Goal: Navigation & Orientation: Find specific page/section

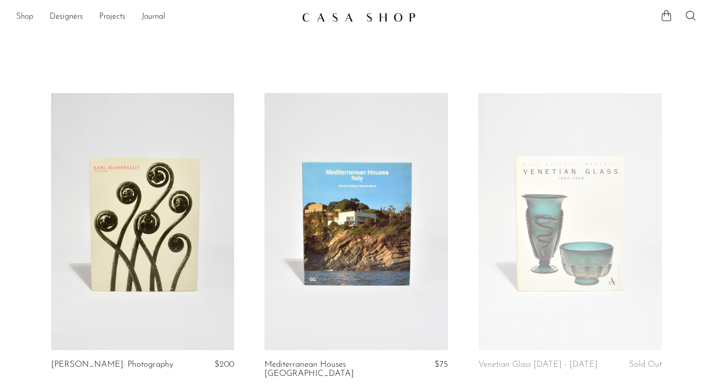
click at [26, 19] on link "Shop" at bounding box center [24, 17] width 17 height 13
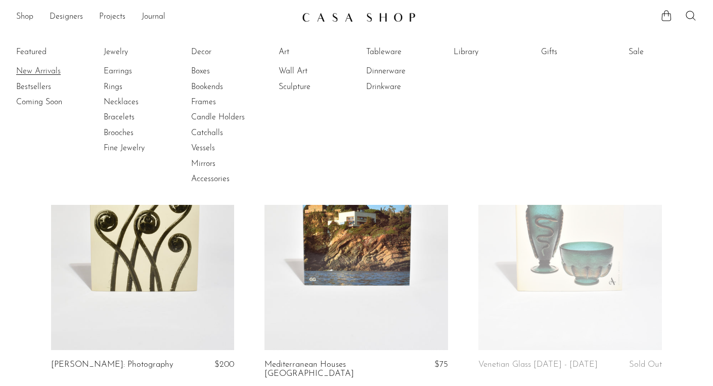
click at [35, 68] on link "New Arrivals" at bounding box center [54, 71] width 76 height 11
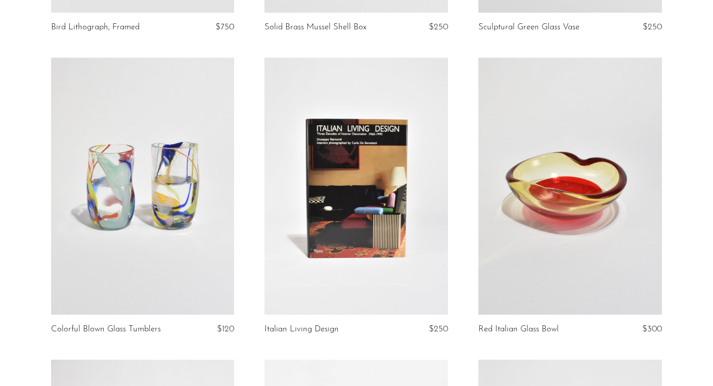
scroll to position [989, 0]
